Goal: Task Accomplishment & Management: Use online tool/utility

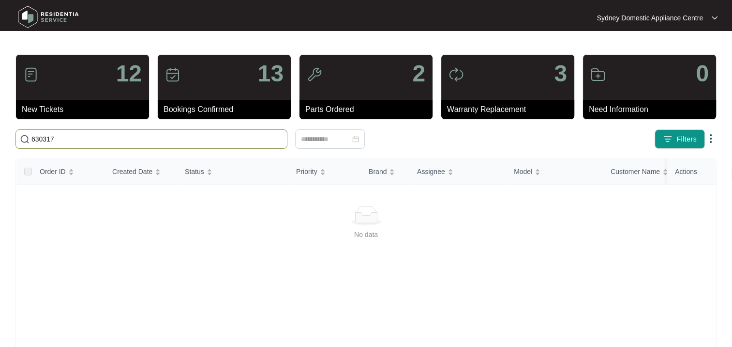
drag, startPoint x: 111, startPoint y: 142, endPoint x: 50, endPoint y: 129, distance: 62.5
click at [54, 130] on span "630317" at bounding box center [151, 138] width 272 height 19
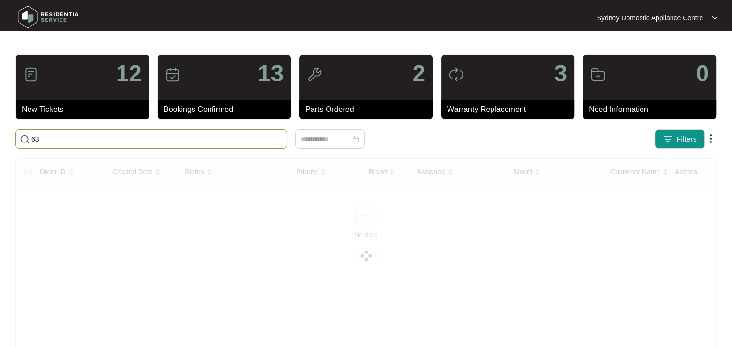
type input "6"
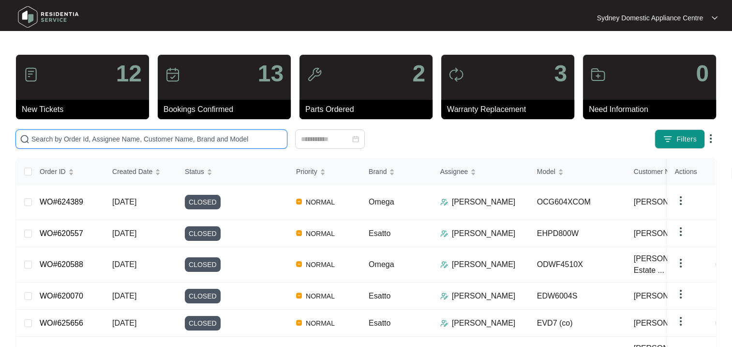
click at [125, 141] on input "text" at bounding box center [157, 139] width 252 height 11
paste input "629065"
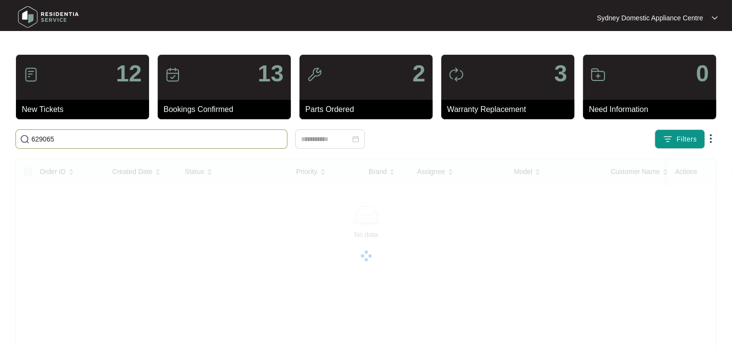
drag, startPoint x: 100, startPoint y: 140, endPoint x: 0, endPoint y: 134, distance: 100.4
click at [0, 131] on html "Sydney Domestic Appliance Centre Sydney Dom... 12 New Tickets 13 Bookings Confi…" at bounding box center [366, 227] width 732 height 455
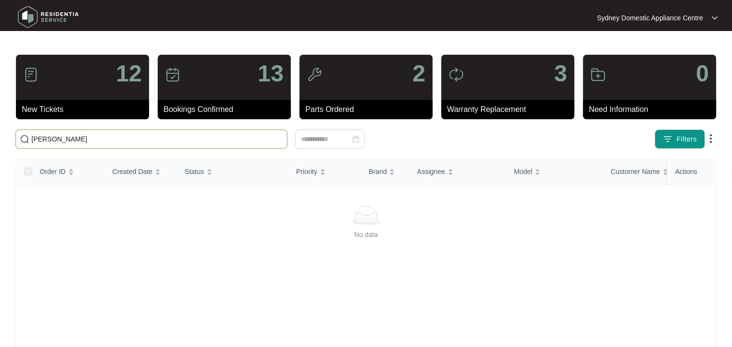
type input "[PERSON_NAME]"
click at [69, 78] on div "12" at bounding box center [82, 77] width 133 height 45
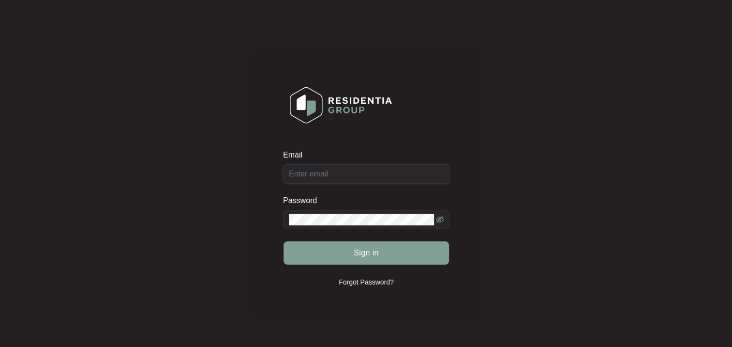
type input "[PERSON_NAME][EMAIL_ADDRESS][DOMAIN_NAME][PERSON_NAME]"
click at [359, 250] on span "Sign in" at bounding box center [366, 253] width 25 height 12
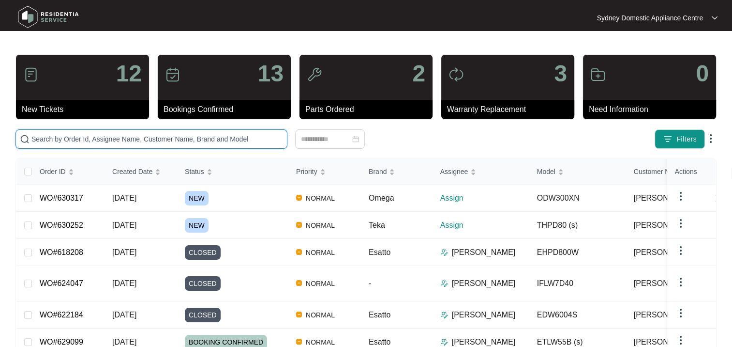
click at [108, 138] on input "text" at bounding box center [157, 139] width 252 height 11
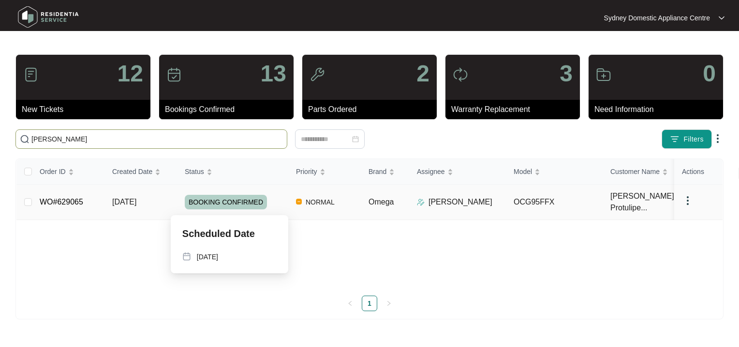
type input "[PERSON_NAME]"
click at [234, 207] on span "BOOKING CONFIRMED" at bounding box center [226, 202] width 82 height 15
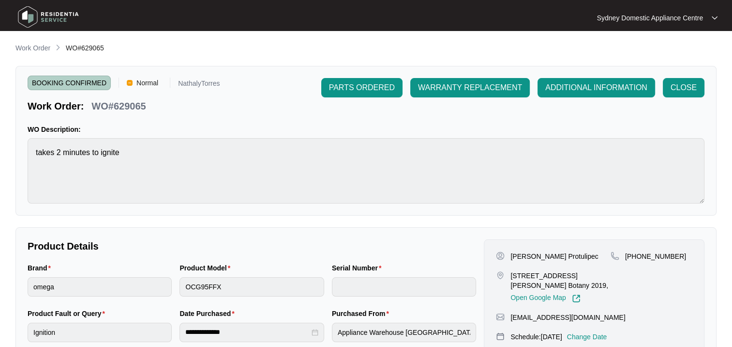
click at [690, 88] on span "CLOSE" at bounding box center [684, 88] width 26 height 12
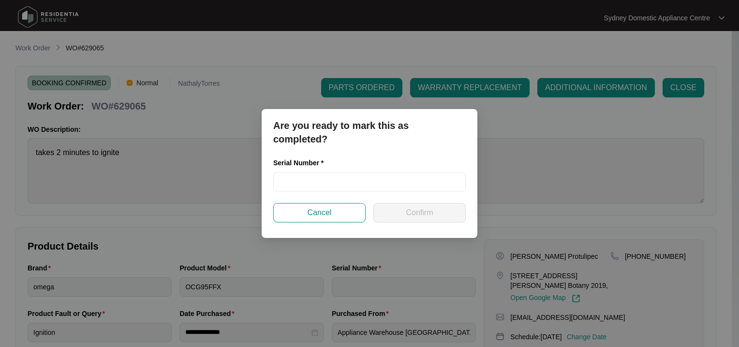
click at [330, 165] on div "Serial Number *" at bounding box center [369, 164] width 193 height 15
click at [329, 173] on input "text" at bounding box center [369, 181] width 193 height 19
paste input "ZP21980030"
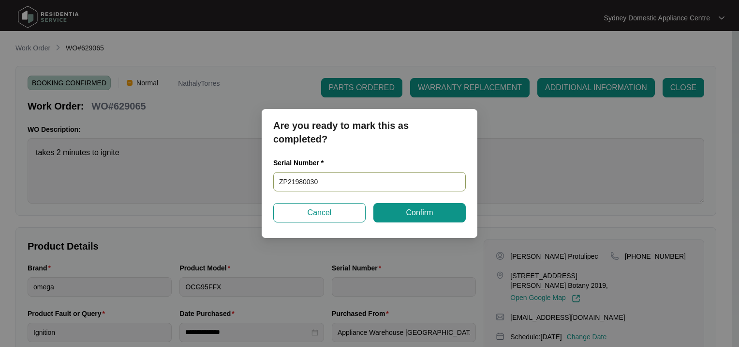
type input "ZP21980030"
click at [421, 217] on span "Confirm" at bounding box center [419, 213] width 27 height 12
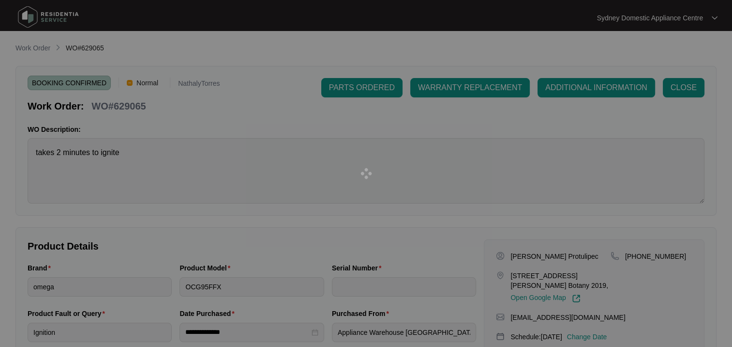
type input "ZP21980030"
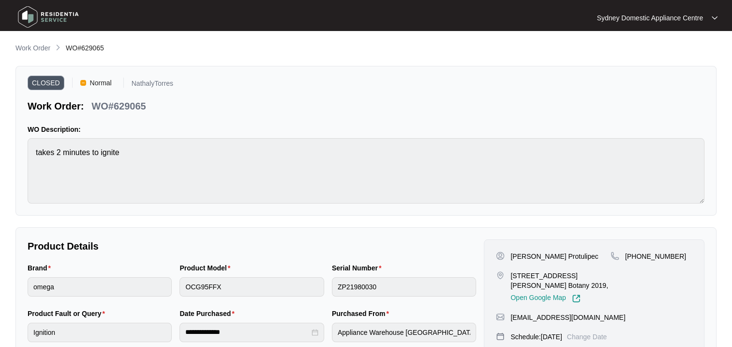
click at [37, 48] on p "Work Order" at bounding box center [32, 48] width 35 height 10
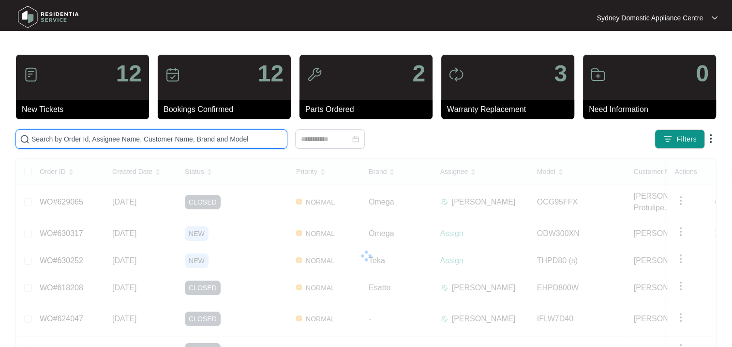
click at [90, 136] on input "text" at bounding box center [157, 139] width 252 height 11
paste input "630317"
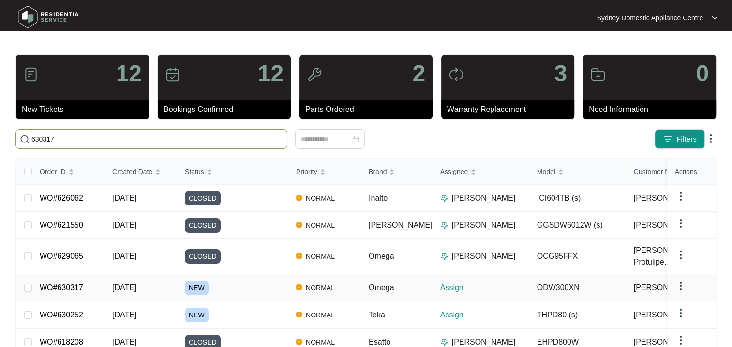
type input "630317"
click at [238, 287] on div "NEW" at bounding box center [237, 287] width 104 height 15
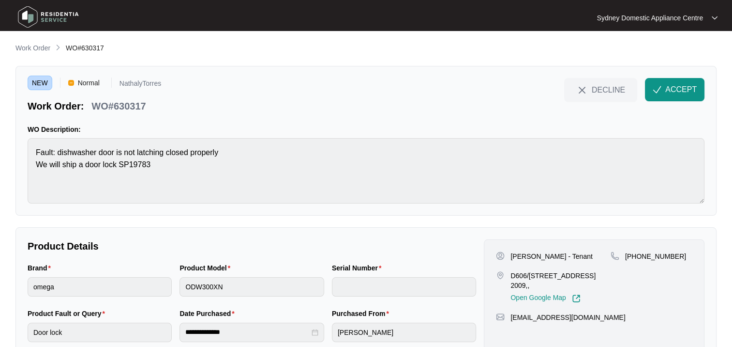
click at [33, 49] on p "Work Order" at bounding box center [32, 48] width 35 height 10
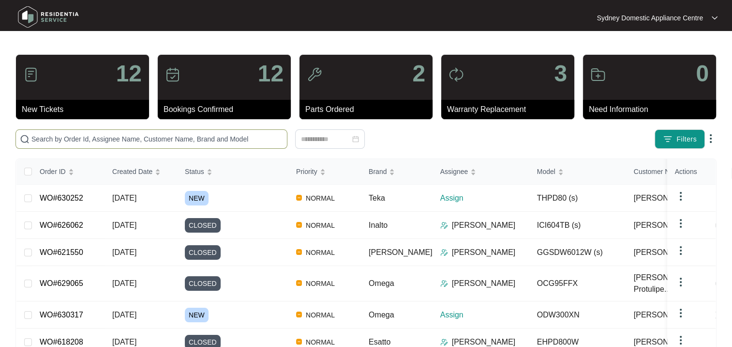
click at [71, 141] on input "text" at bounding box center [157, 139] width 252 height 11
paste input "630317"
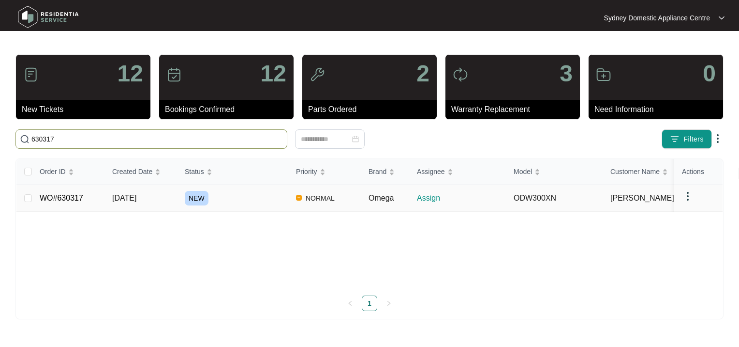
type input "630317"
click at [226, 197] on div "NEW" at bounding box center [237, 198] width 104 height 15
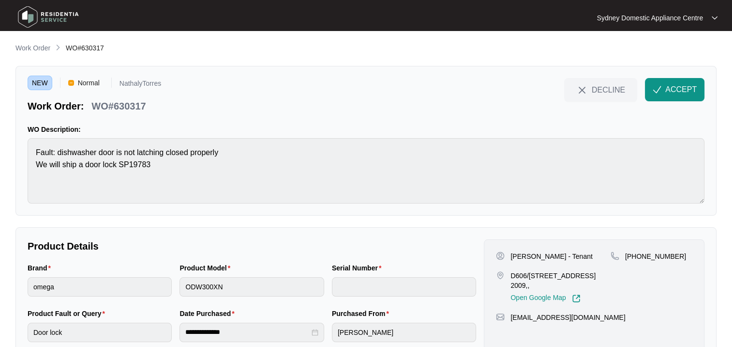
click at [665, 86] on span "ACCEPT" at bounding box center [680, 90] width 31 height 12
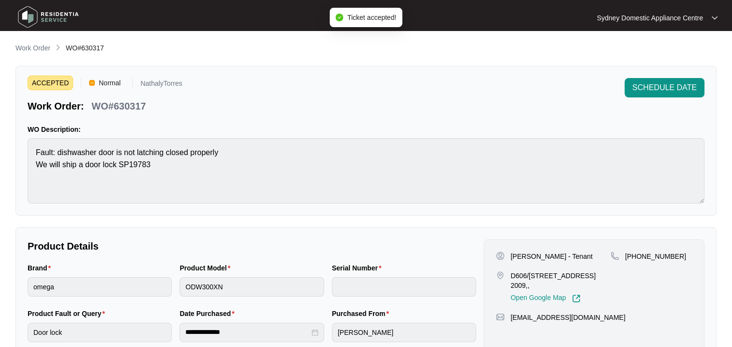
click at [550, 264] on div "[PERSON_NAME] - Tenant D606/[STREET_ADDRESS] 2009,, Open Google Map" at bounding box center [553, 276] width 115 height 51
drag, startPoint x: 550, startPoint y: 264, endPoint x: 652, endPoint y: 319, distance: 116.3
click at [652, 319] on div "[PERSON_NAME] - Tenant D606/[STREET_ADDRESS],, Open Google Map [PHONE_NUMBER] […" at bounding box center [594, 296] width 221 height 114
click at [652, 327] on div "[PERSON_NAME] - Tenant D606/[STREET_ADDRESS],, Open Google Map [PHONE_NUMBER] […" at bounding box center [594, 296] width 221 height 114
drag, startPoint x: 503, startPoint y: 243, endPoint x: 554, endPoint y: 256, distance: 52.2
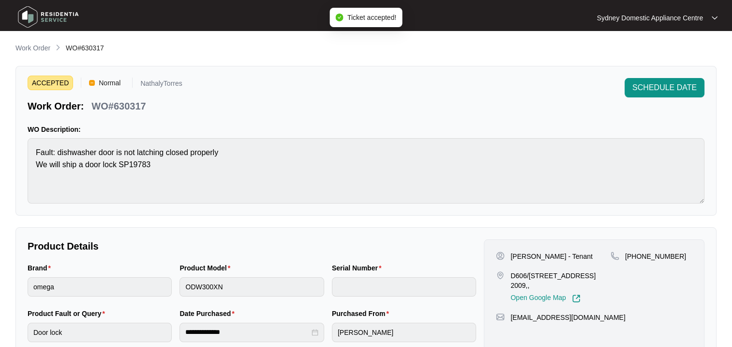
click at [536, 252] on div "[PERSON_NAME] - Tenant D606/[STREET_ADDRESS],, Open Google Map [PHONE_NUMBER] […" at bounding box center [594, 296] width 221 height 114
click at [554, 256] on p "[PERSON_NAME] - Tenant" at bounding box center [552, 256] width 82 height 10
drag, startPoint x: 565, startPoint y: 257, endPoint x: 659, endPoint y: 285, distance: 97.3
click at [659, 285] on div "[PERSON_NAME] - Tenant D606/[STREET_ADDRESS] 2009,, Open Google Map [PHONE_NUMB…" at bounding box center [594, 276] width 196 height 51
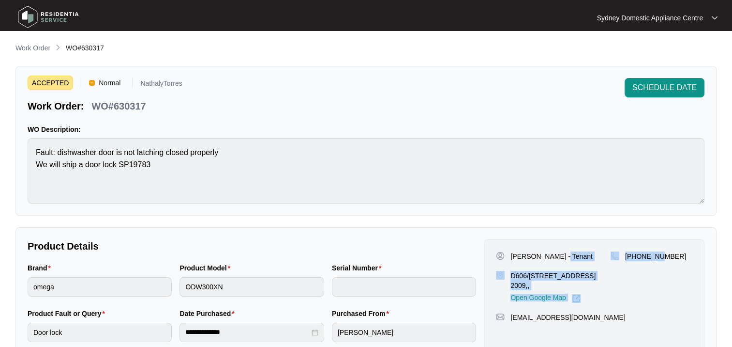
click at [651, 321] on div "[EMAIL_ADDRESS][DOMAIN_NAME]" at bounding box center [594, 317] width 196 height 10
drag, startPoint x: 511, startPoint y: 247, endPoint x: 693, endPoint y: 322, distance: 197.0
click at [693, 322] on div "[PERSON_NAME] - Tenant D606/[STREET_ADDRESS],, Open Google Map [PHONE_NUMBER] […" at bounding box center [594, 296] width 221 height 114
copy div "[PERSON_NAME] - Tenant D606/[STREET_ADDRESS],, Open Google Map [PHONE_NUMBER] […"
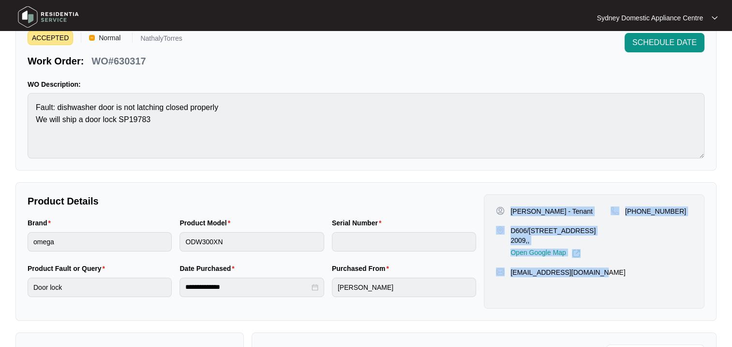
scroll to position [97, 0]
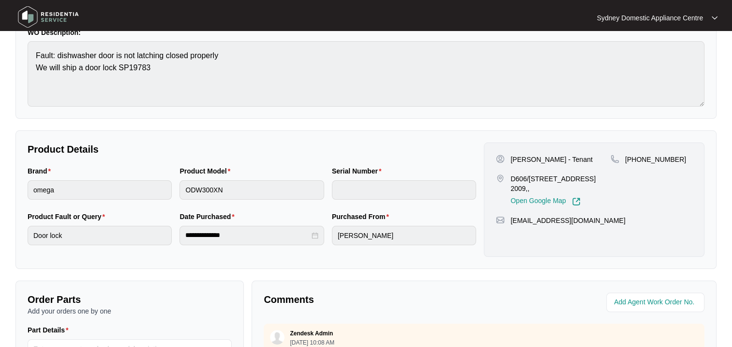
click at [177, 235] on div "**********" at bounding box center [252, 233] width 152 height 45
click at [0, 237] on html "**********" at bounding box center [366, 224] width 732 height 642
click at [0, 52] on html "**********" at bounding box center [366, 224] width 732 height 642
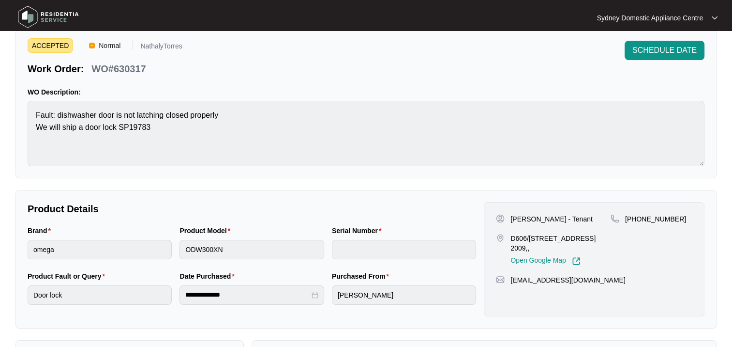
scroll to position [0, 0]
